Goal: Task Accomplishment & Management: Manage account settings

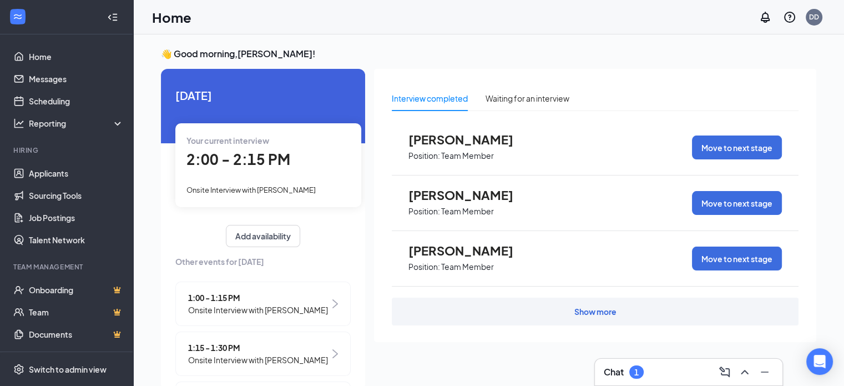
click at [266, 179] on div "Your current interview 2:00 - 2:15 PM Onsite Interview with [PERSON_NAME]" at bounding box center [268, 164] width 186 height 83
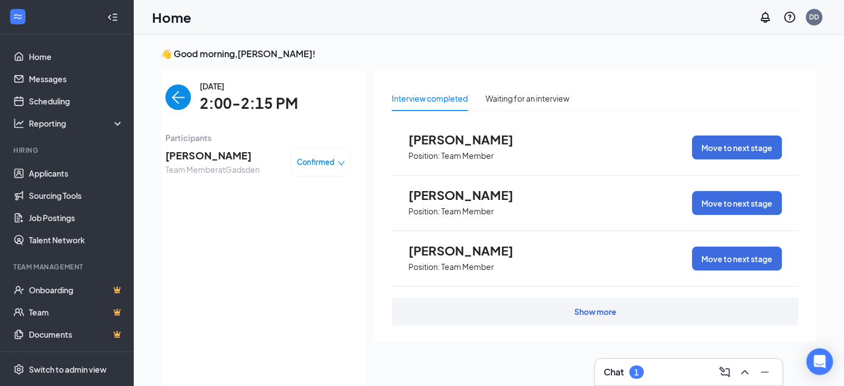
scroll to position [4, 0]
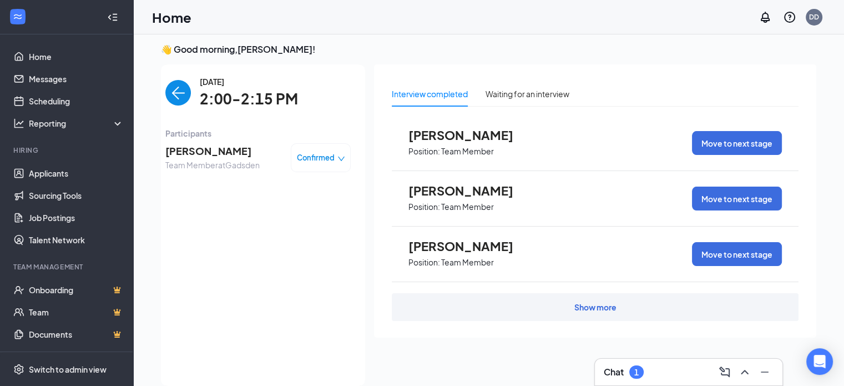
click at [177, 97] on img "back-button" at bounding box center [178, 93] width 26 height 26
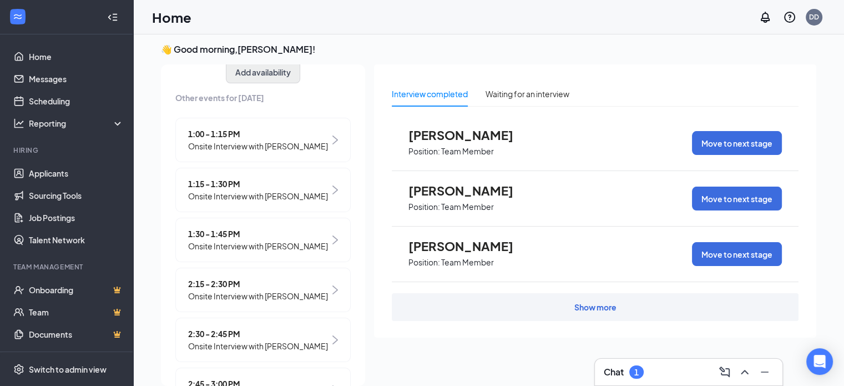
scroll to position [231, 0]
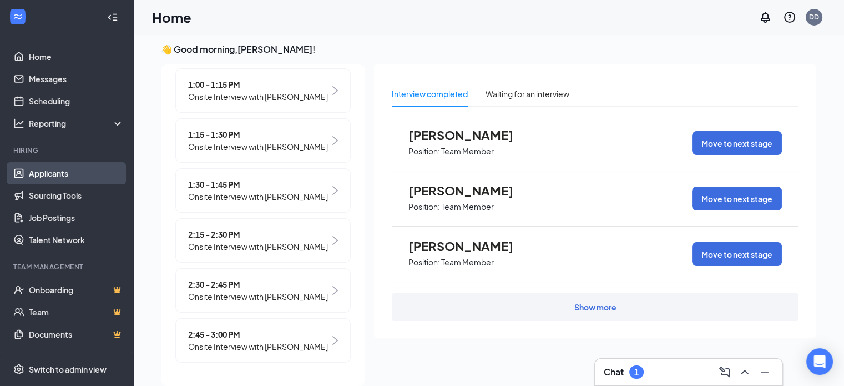
click at [69, 174] on link "Applicants" at bounding box center [76, 173] width 95 height 22
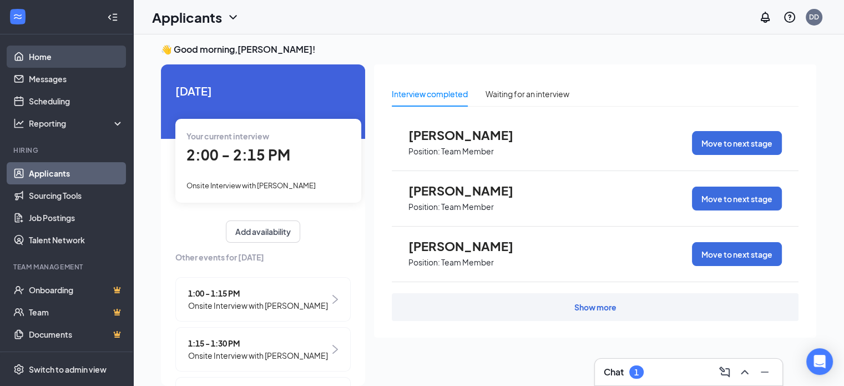
click at [62, 62] on link "Home" at bounding box center [76, 56] width 95 height 22
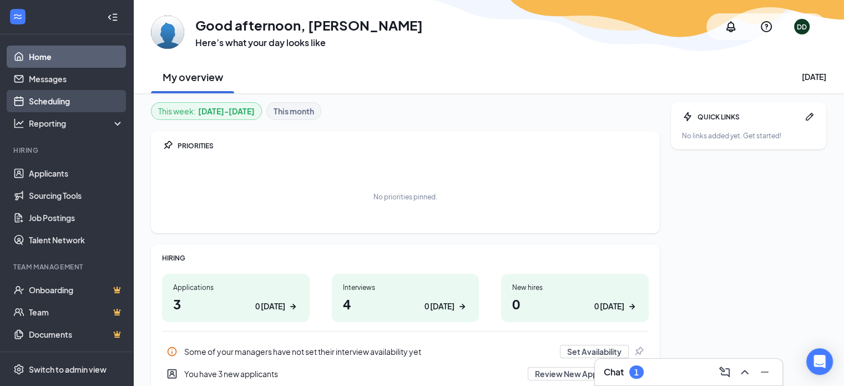
click at [63, 100] on link "Scheduling" at bounding box center [76, 101] width 95 height 22
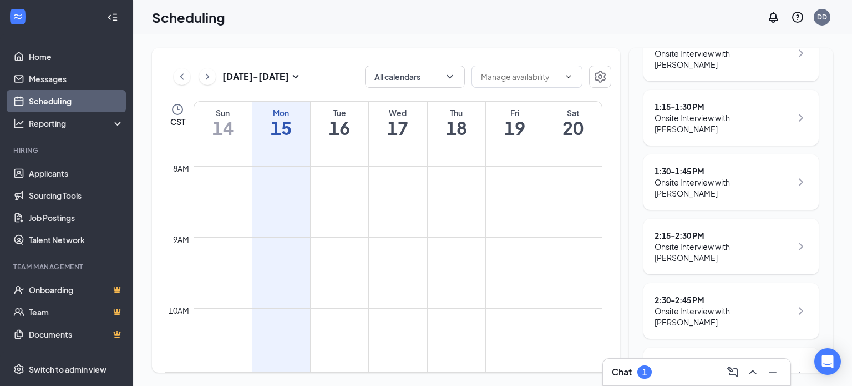
scroll to position [195, 0]
click at [722, 246] on div "Onsite Interview with [PERSON_NAME]" at bounding box center [723, 251] width 137 height 22
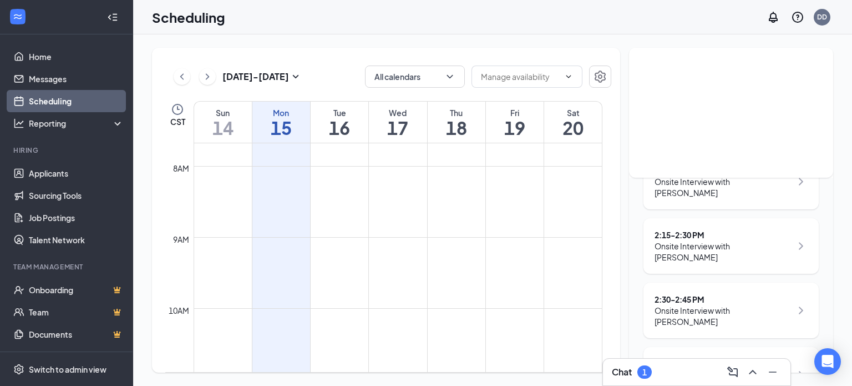
click at [681, 248] on div "Onsite Interview with [PERSON_NAME]" at bounding box center [723, 251] width 137 height 22
click at [690, 248] on div "Onsite Interview with [PERSON_NAME]" at bounding box center [723, 251] width 137 height 22
click at [729, 244] on div "Onsite Interview with [PERSON_NAME]" at bounding box center [723, 251] width 137 height 22
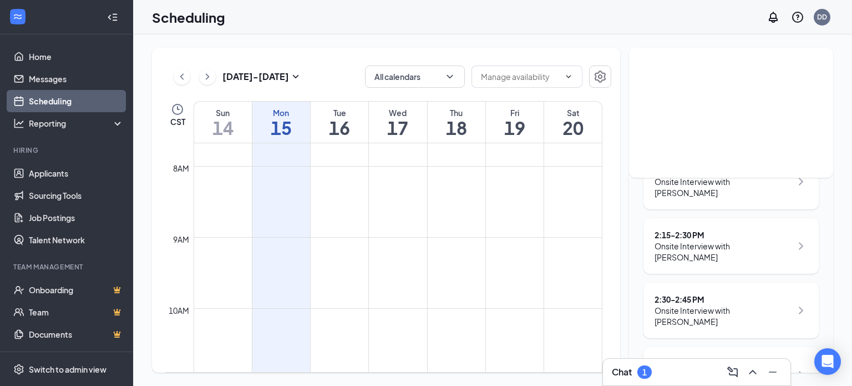
click at [729, 244] on div "Onsite Interview with [PERSON_NAME]" at bounding box center [723, 251] width 137 height 22
click at [701, 255] on div "Onsite Interview with [PERSON_NAME]" at bounding box center [723, 251] width 137 height 22
click at [687, 305] on div "Onsite Interview with [PERSON_NAME]" at bounding box center [723, 316] width 137 height 22
click at [730, 331] on div "1:00 - 1:15 PM Onsite Interview with [PERSON_NAME] 1:15 - 1:30 PM Onsite Interv…" at bounding box center [730, 213] width 175 height 377
click at [780, 293] on div "2:30 - 2:45 PM" at bounding box center [723, 298] width 137 height 11
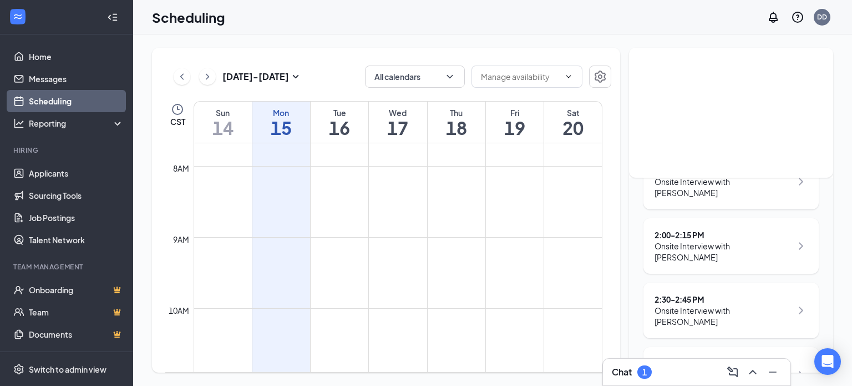
click at [800, 304] on div "2:30 - 2:45 PM Onsite Interview with [PERSON_NAME]" at bounding box center [730, 309] width 175 height 55
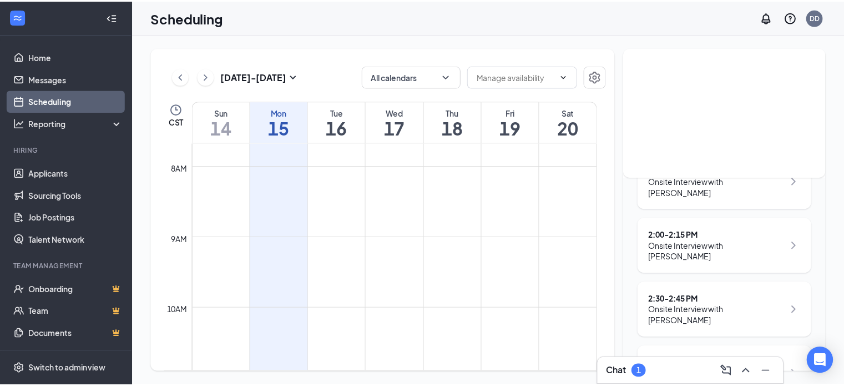
scroll to position [231, 0]
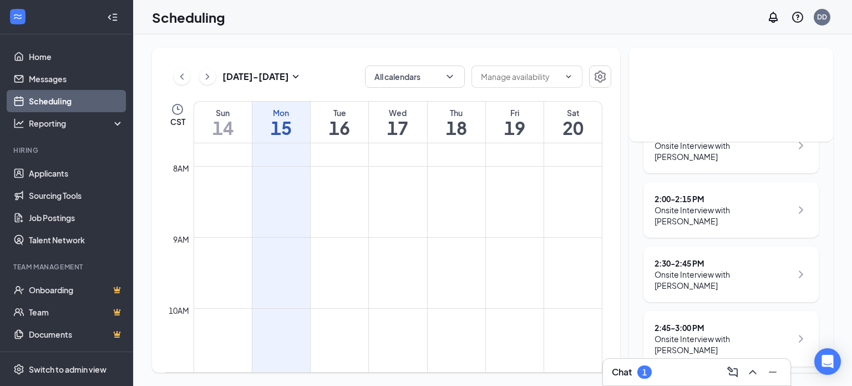
click at [734, 224] on div "2:00 - 2:15 PM Onsite Interview with [PERSON_NAME]" at bounding box center [730, 209] width 175 height 55
click at [741, 257] on div "2:30 - 2:45 PM" at bounding box center [723, 262] width 137 height 11
click at [737, 268] on div "Onsite Interview with [PERSON_NAME]" at bounding box center [723, 279] width 137 height 22
click at [722, 268] on div "Onsite Interview with [PERSON_NAME]" at bounding box center [723, 279] width 137 height 22
click at [720, 257] on div "2:30 - 2:45 PM" at bounding box center [723, 262] width 137 height 11
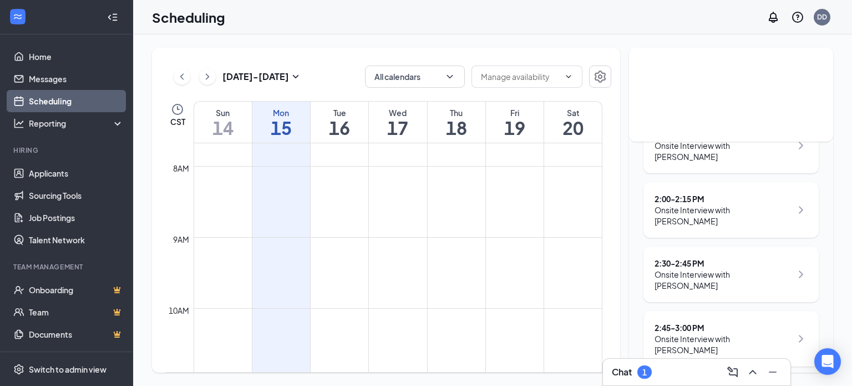
click at [701, 268] on div "Onsite Interview with [PERSON_NAME]" at bounding box center [723, 279] width 137 height 22
click at [711, 257] on div "2:30 - 2:45 PM" at bounding box center [723, 262] width 137 height 11
click at [706, 268] on div "Onsite Interview with [PERSON_NAME]" at bounding box center [723, 279] width 137 height 22
click at [788, 257] on div "2:30 - 2:45 PM Onsite Interview with [PERSON_NAME]" at bounding box center [731, 273] width 153 height 33
click at [75, 172] on link "Applicants" at bounding box center [76, 173] width 95 height 22
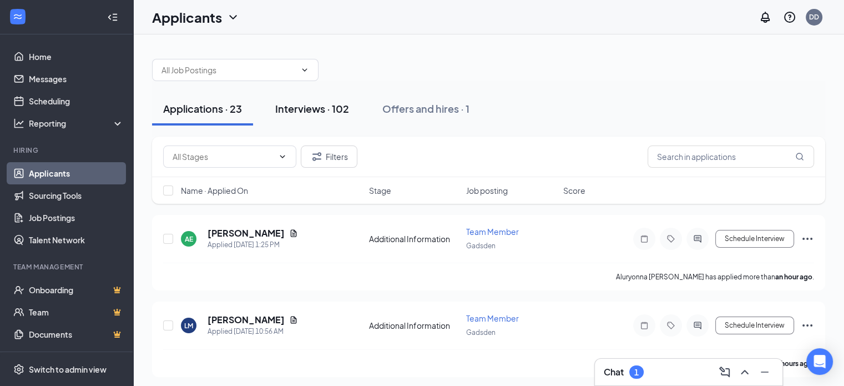
click at [318, 94] on button "Interviews · 102" at bounding box center [312, 108] width 96 height 33
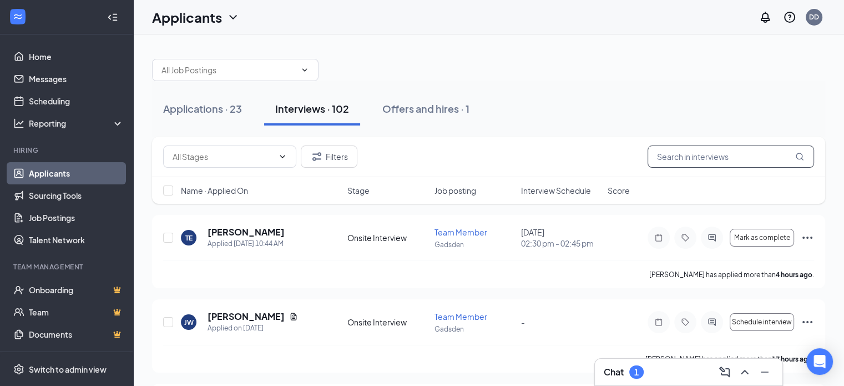
click at [704, 161] on input "text" at bounding box center [730, 156] width 166 height 22
type input "[PERSON_NAME]"
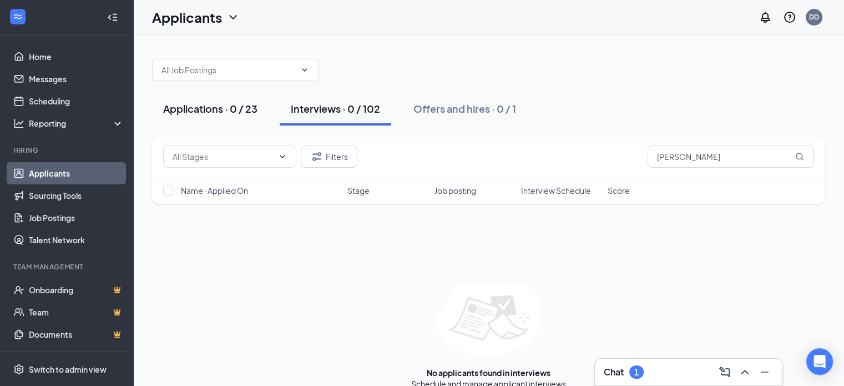
click at [244, 112] on div "Applications · 0 / 23" at bounding box center [210, 109] width 94 height 14
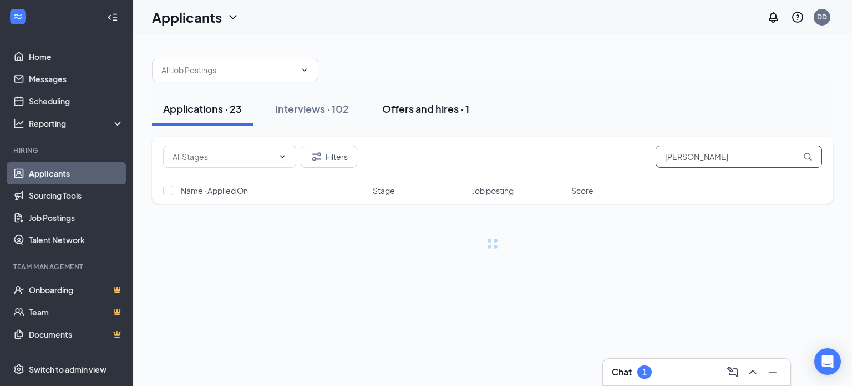
drag, startPoint x: 704, startPoint y: 159, endPoint x: 471, endPoint y: 118, distance: 236.5
click at [471, 118] on div "Applications · 23 Interviews · 102 Offers and hires · 1 Filters [PERSON_NAME] N…" at bounding box center [492, 148] width 681 height 201
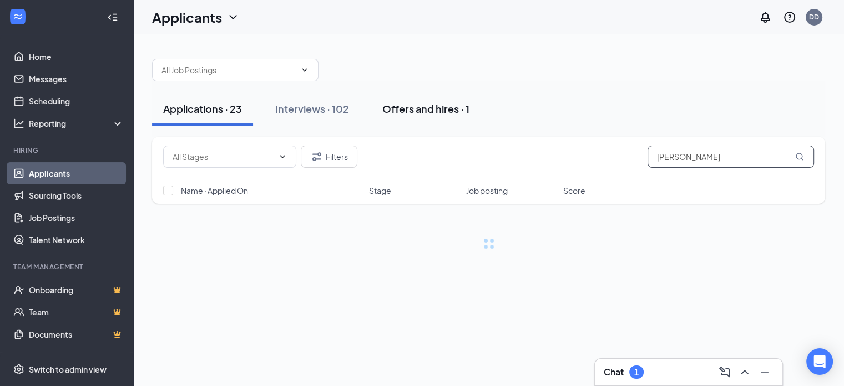
type input "[PERSON_NAME]"
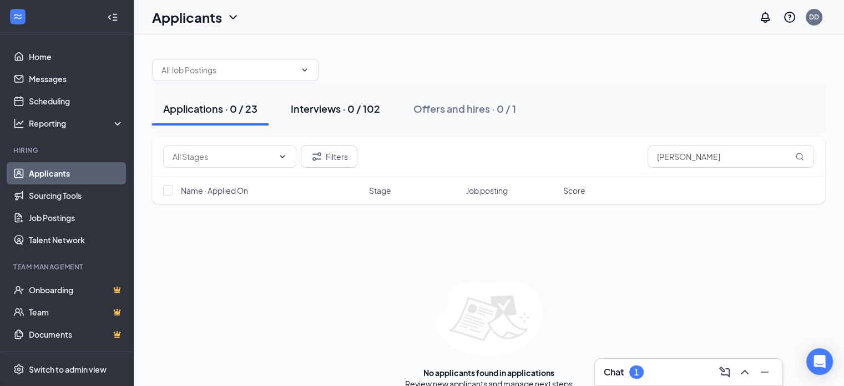
click at [352, 115] on button "Interviews · 0 / 102" at bounding box center [335, 108] width 111 height 33
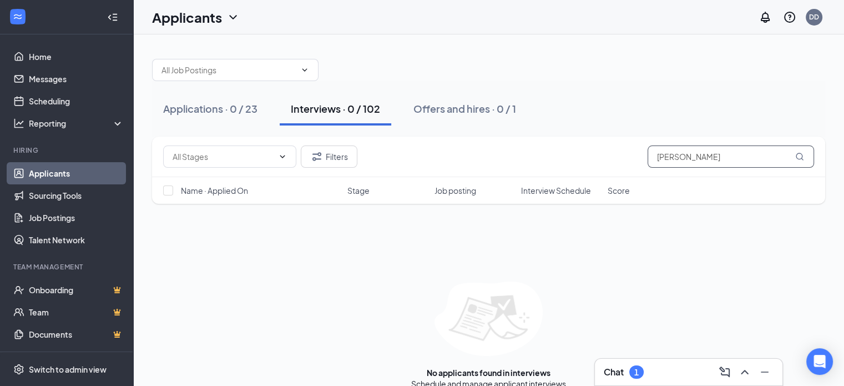
click at [708, 158] on input "[PERSON_NAME]" at bounding box center [730, 156] width 166 height 22
click at [806, 158] on input "[PERSON_NAME]" at bounding box center [730, 156] width 166 height 22
click at [789, 151] on input "[PERSON_NAME]" at bounding box center [730, 156] width 166 height 22
click at [670, 368] on div "Chat 1" at bounding box center [689, 372] width 170 height 18
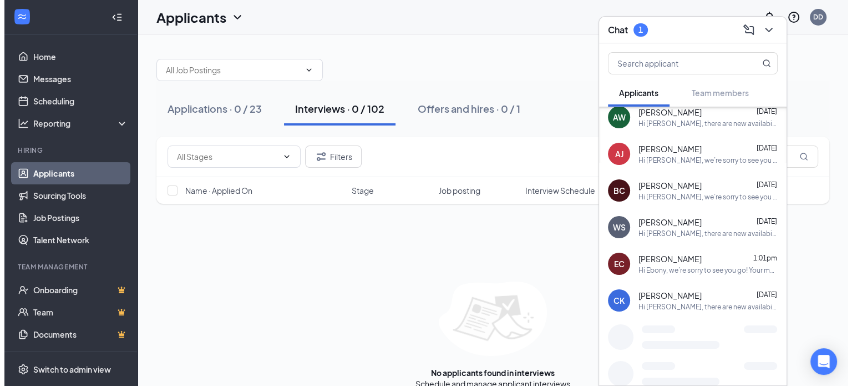
scroll to position [155, 0]
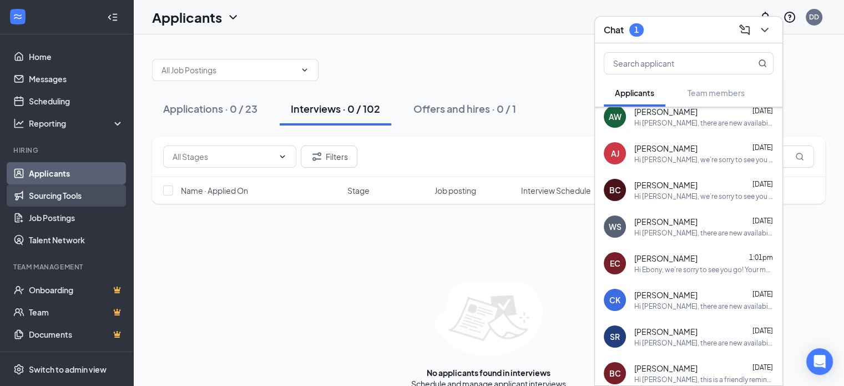
click at [61, 190] on link "Sourcing Tools" at bounding box center [76, 195] width 95 height 22
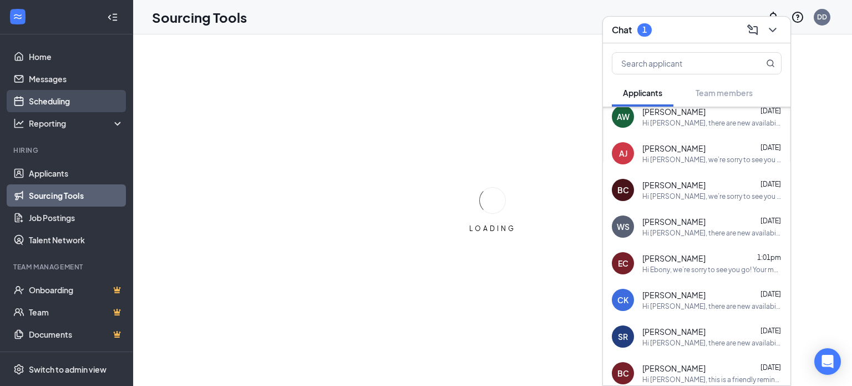
click at [58, 105] on link "Scheduling" at bounding box center [76, 101] width 95 height 22
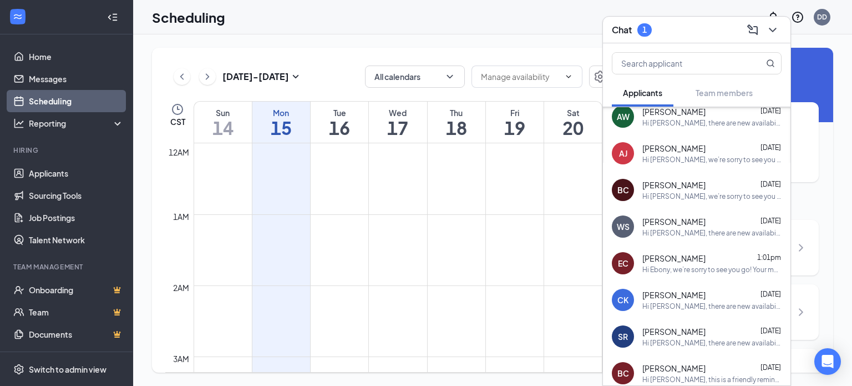
scroll to position [545, 0]
click at [779, 29] on icon "ChevronDown" at bounding box center [772, 29] width 13 height 13
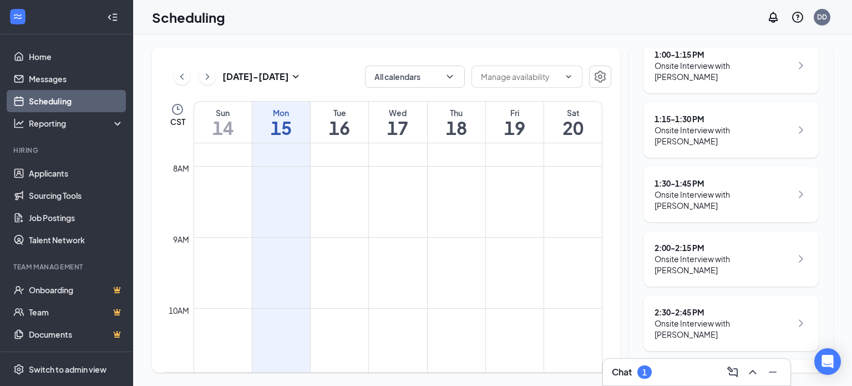
scroll to position [188, 0]
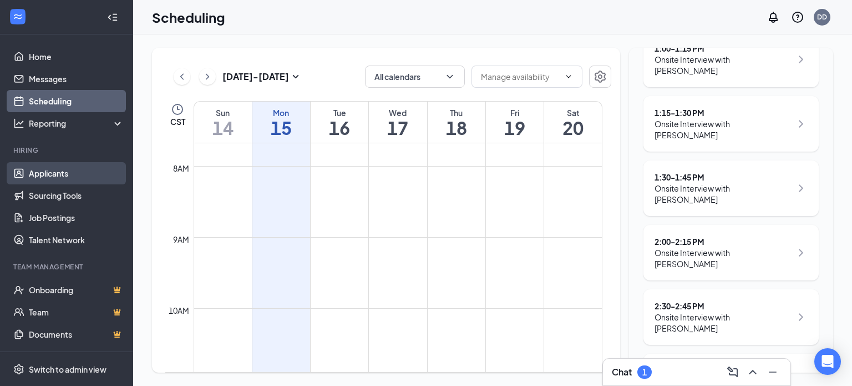
click at [69, 175] on link "Applicants" at bounding box center [76, 173] width 95 height 22
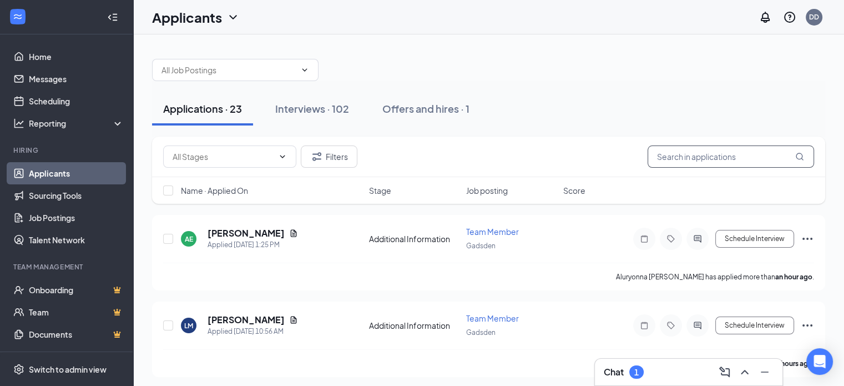
click at [688, 148] on input "text" at bounding box center [730, 156] width 166 height 22
type input "smantha"
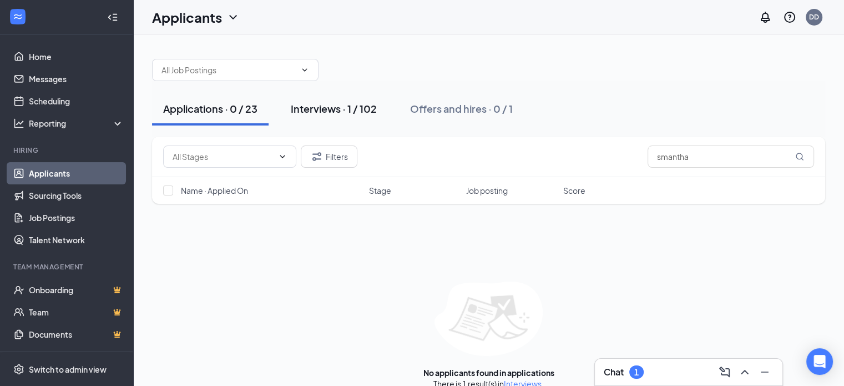
click at [335, 103] on div "Interviews · 1 / 102" at bounding box center [334, 109] width 86 height 14
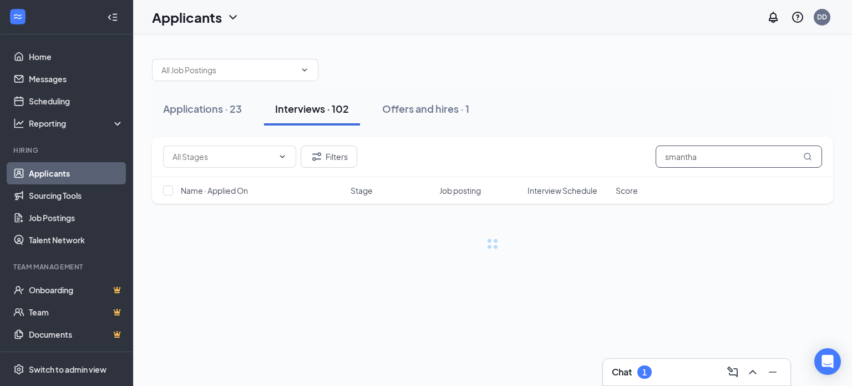
click at [710, 166] on input "smantha" at bounding box center [739, 156] width 166 height 22
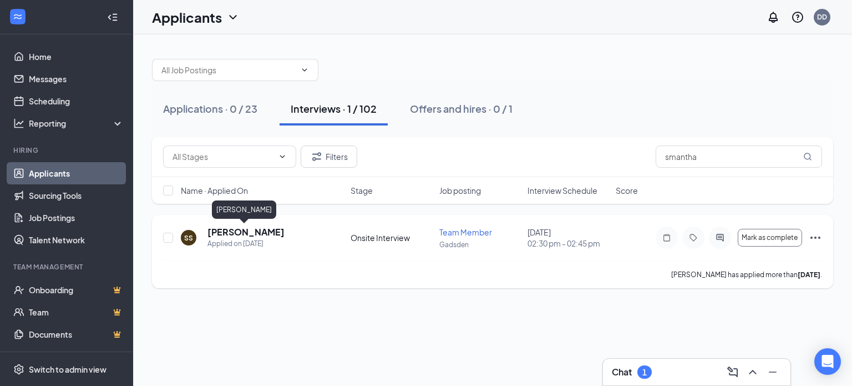
click at [247, 232] on h5 "[PERSON_NAME]" at bounding box center [245, 232] width 77 height 12
